Goal: Task Accomplishment & Management: Manage account settings

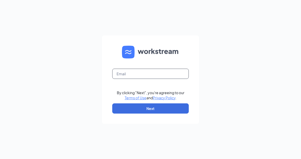
click at [120, 79] on input "text" at bounding box center [150, 74] width 76 height 10
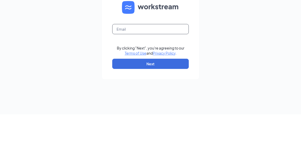
type input "F"
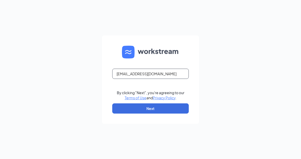
type input "[EMAIL_ADDRESS][DOMAIN_NAME]"
click at [139, 113] on button "Next" at bounding box center [150, 108] width 76 height 10
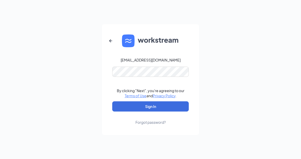
click at [126, 111] on button "Sign In" at bounding box center [150, 106] width 76 height 10
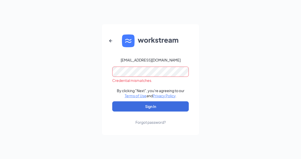
click at [146, 132] on form "[EMAIL_ADDRESS][DOMAIN_NAME] Credential mismatches. By clicking "Next", you're …" at bounding box center [150, 79] width 97 height 111
click at [143, 125] on div "Forgot password?" at bounding box center [150, 122] width 30 height 5
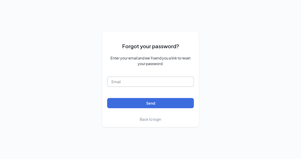
click at [125, 87] on input "text" at bounding box center [150, 81] width 87 height 10
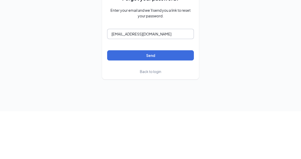
type input "[EMAIL_ADDRESS][DOMAIN_NAME]"
click at [178, 98] on button "Send" at bounding box center [150, 103] width 87 height 10
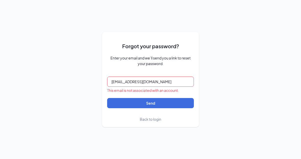
scroll to position [9, 0]
